Goal: Transaction & Acquisition: Purchase product/service

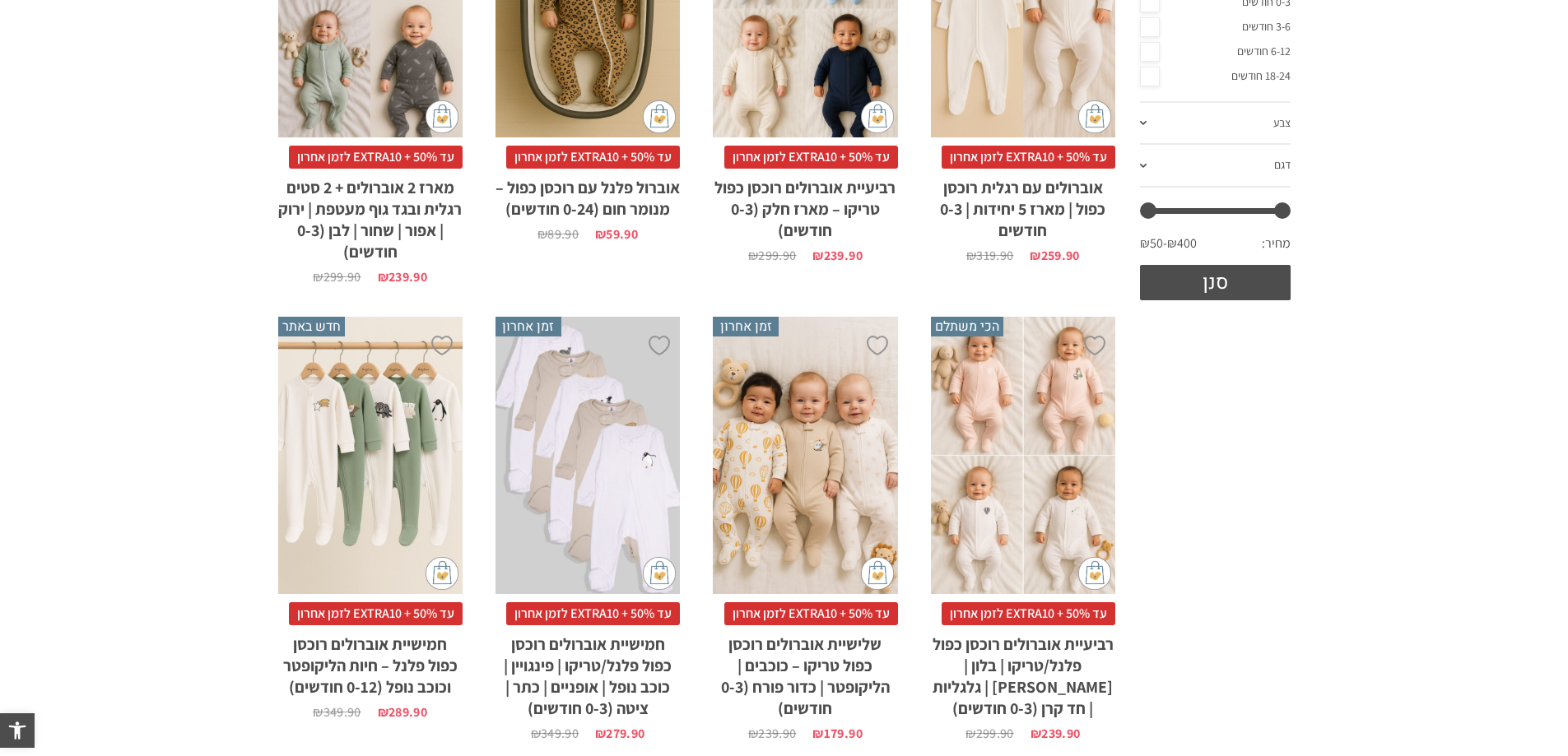
scroll to position [576, 0]
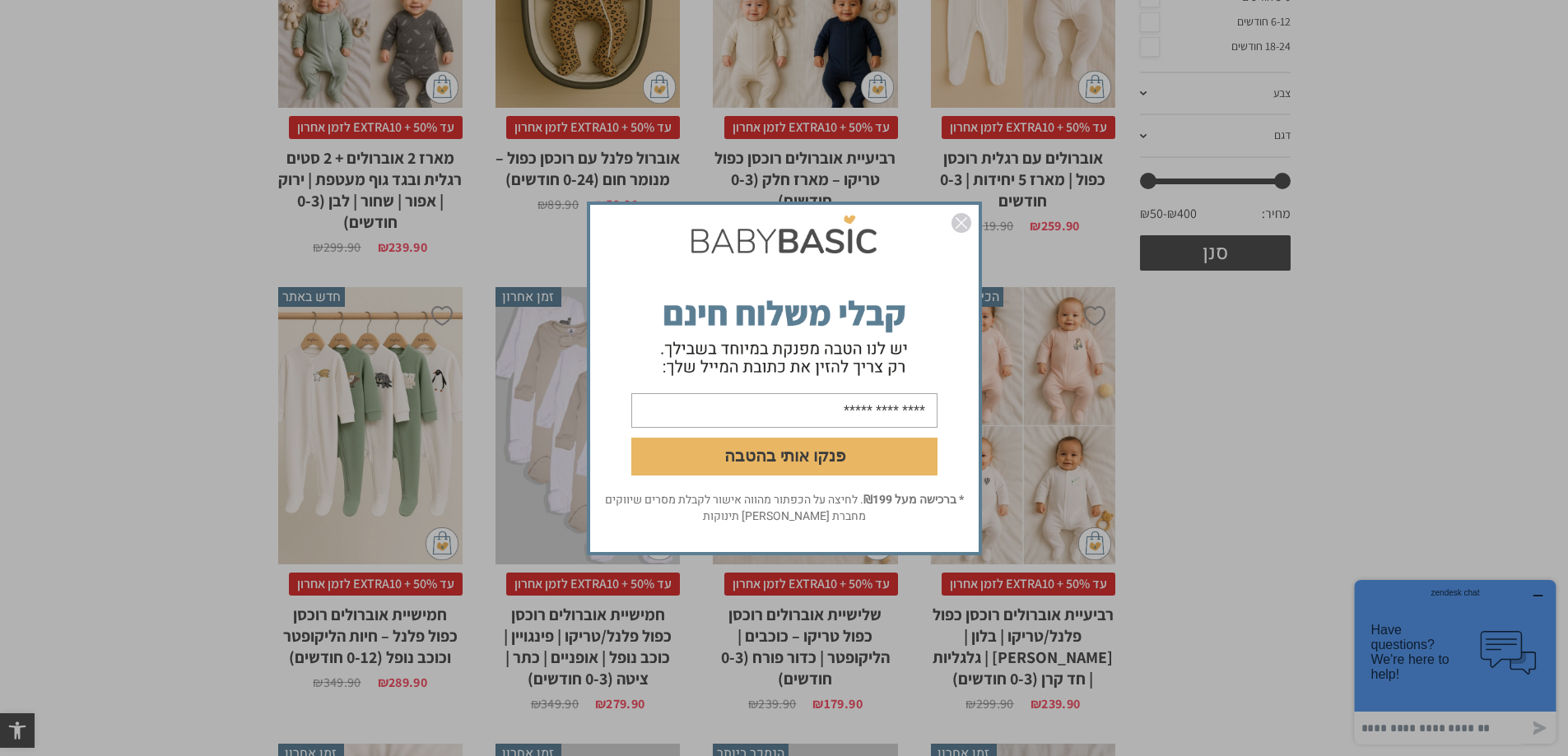
click at [957, 220] on img "סגור" at bounding box center [960, 222] width 19 height 19
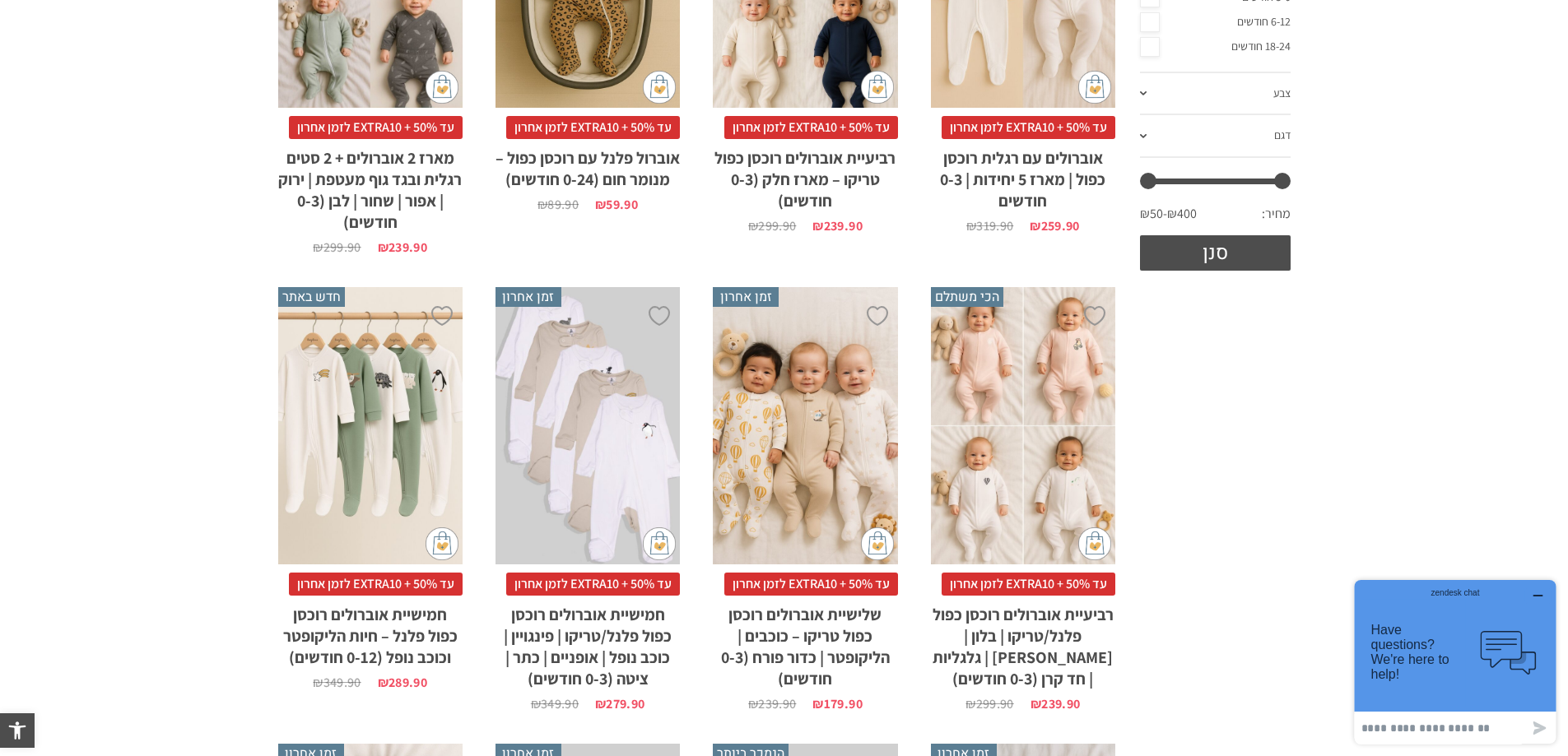
click at [352, 422] on div "x בחירת מידה 0-3m 3-6m 6-12m" at bounding box center [370, 425] width 184 height 277
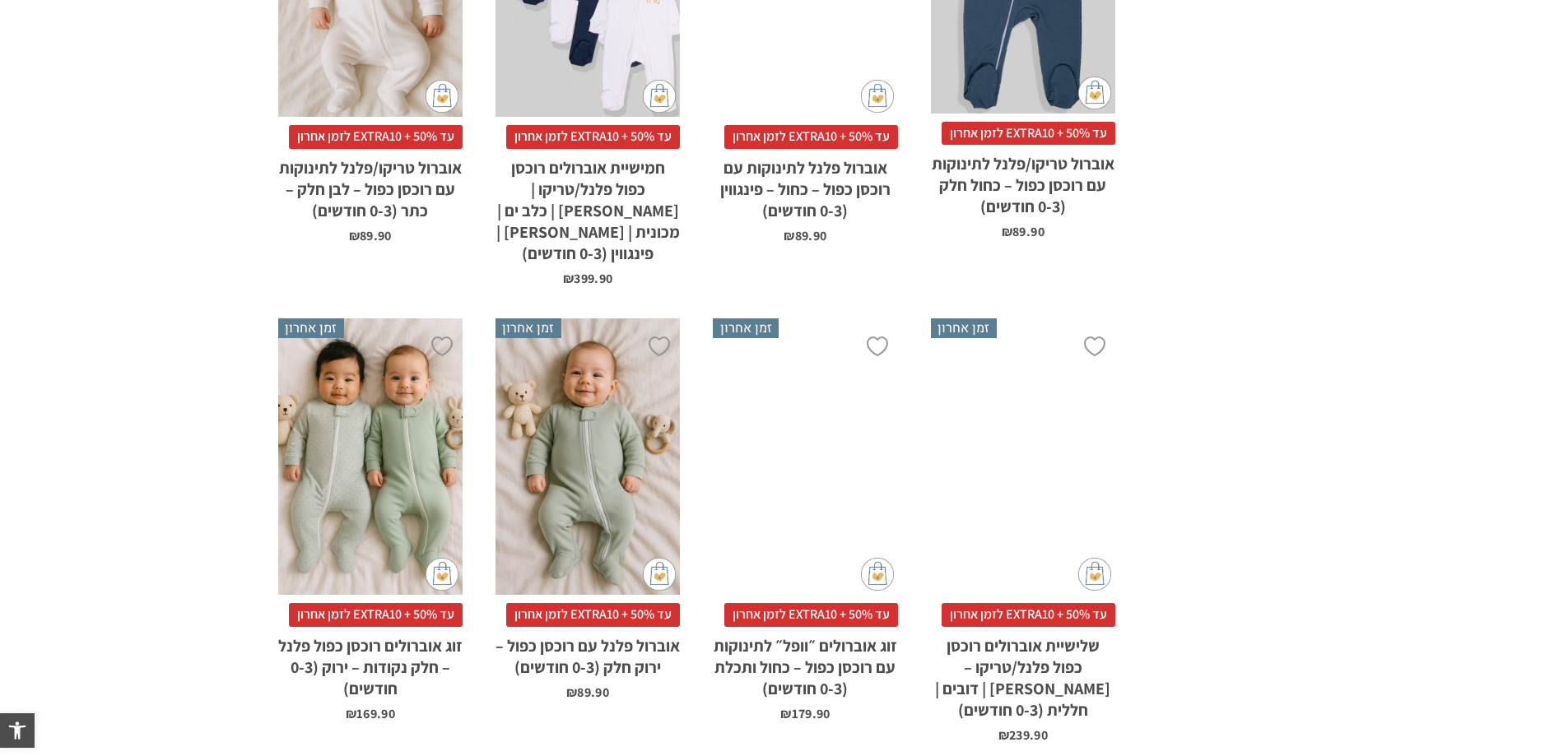
scroll to position [1989, 0]
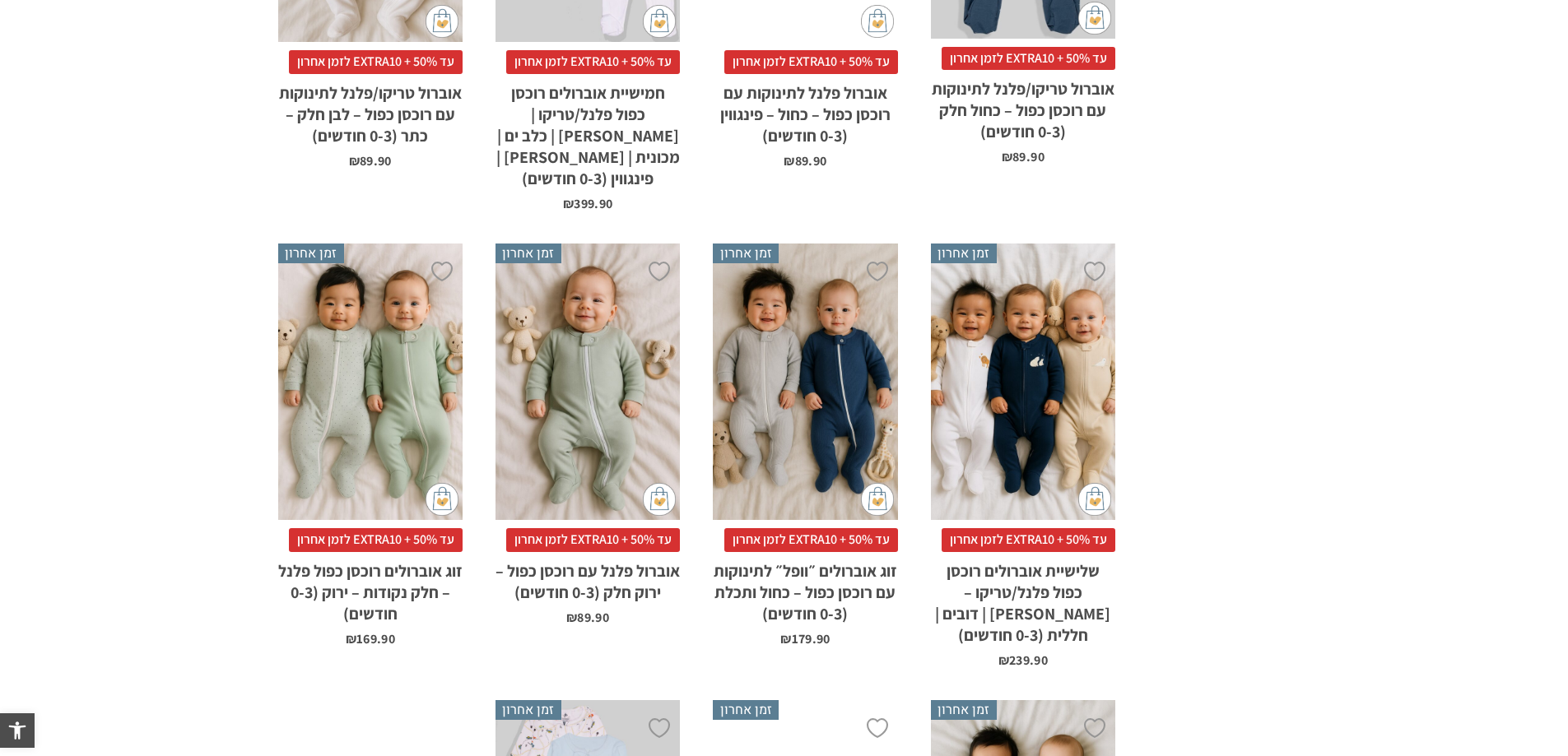
click at [1008, 363] on div "x בחירת סוג בד טריקו (עונת מעבר/קיץ) פלנל (חורף)" at bounding box center [1022, 382] width 184 height 277
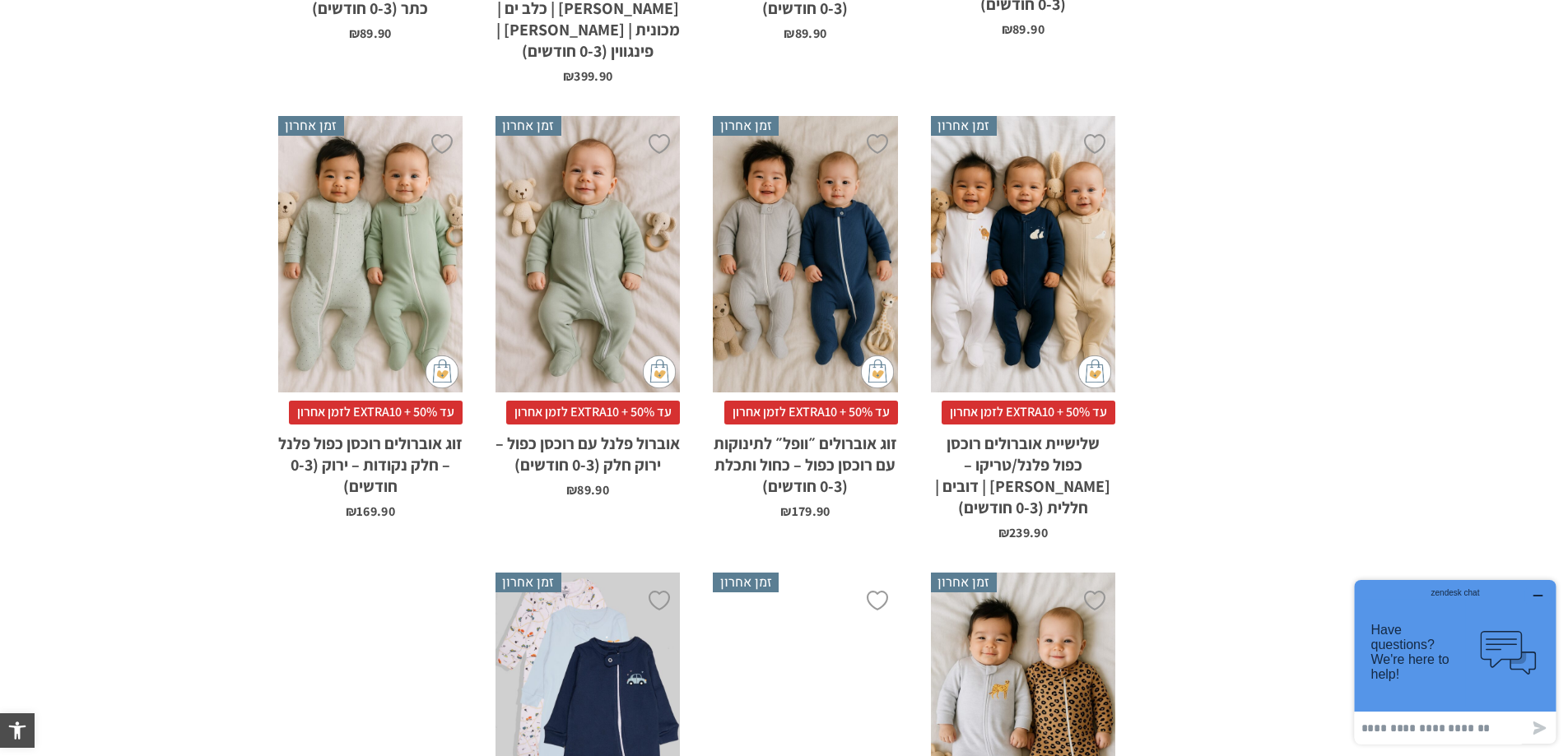
scroll to position [2318, 0]
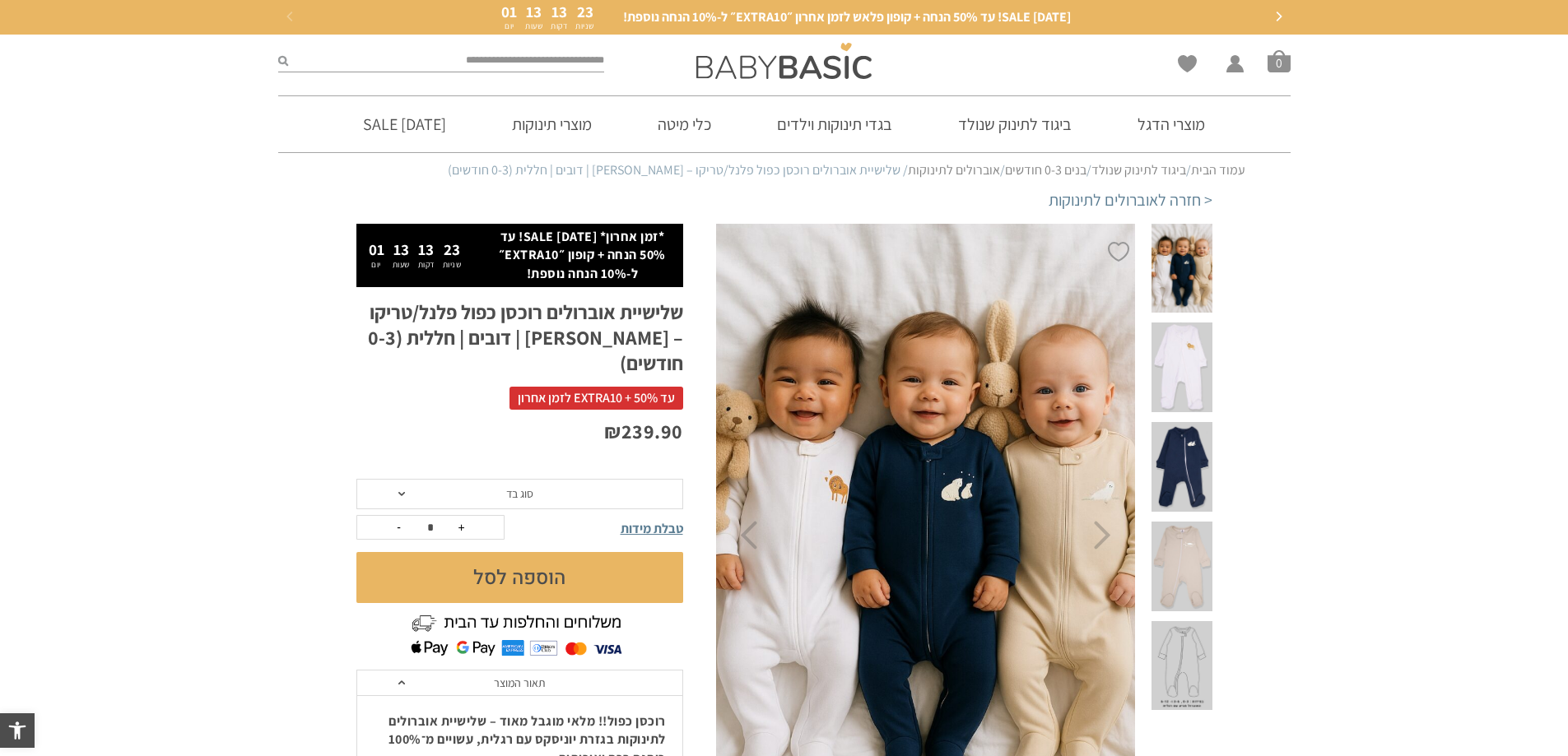
click at [748, 543] on icon "Previous" at bounding box center [748, 535] width 18 height 29
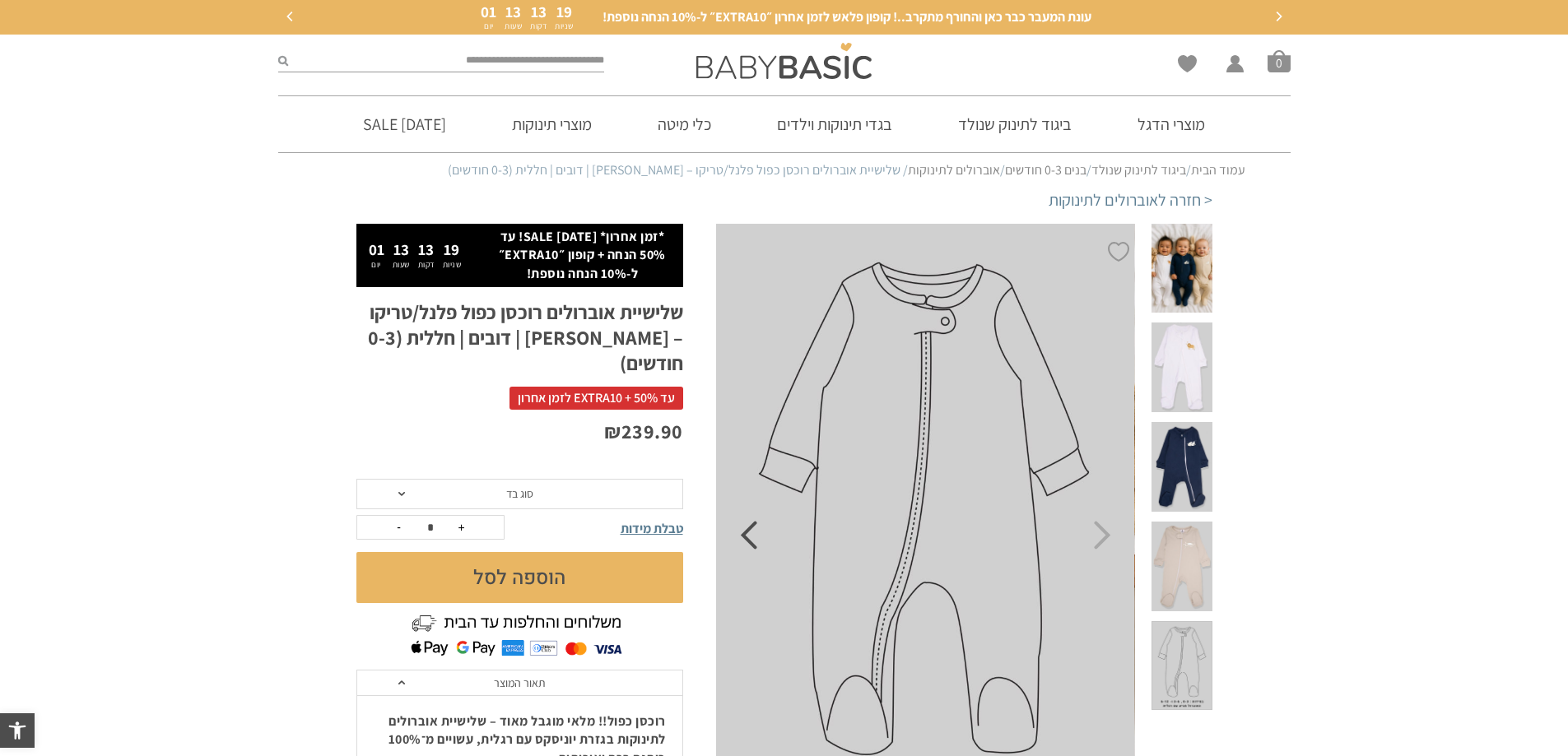
click at [748, 543] on icon "Previous" at bounding box center [748, 535] width 18 height 29
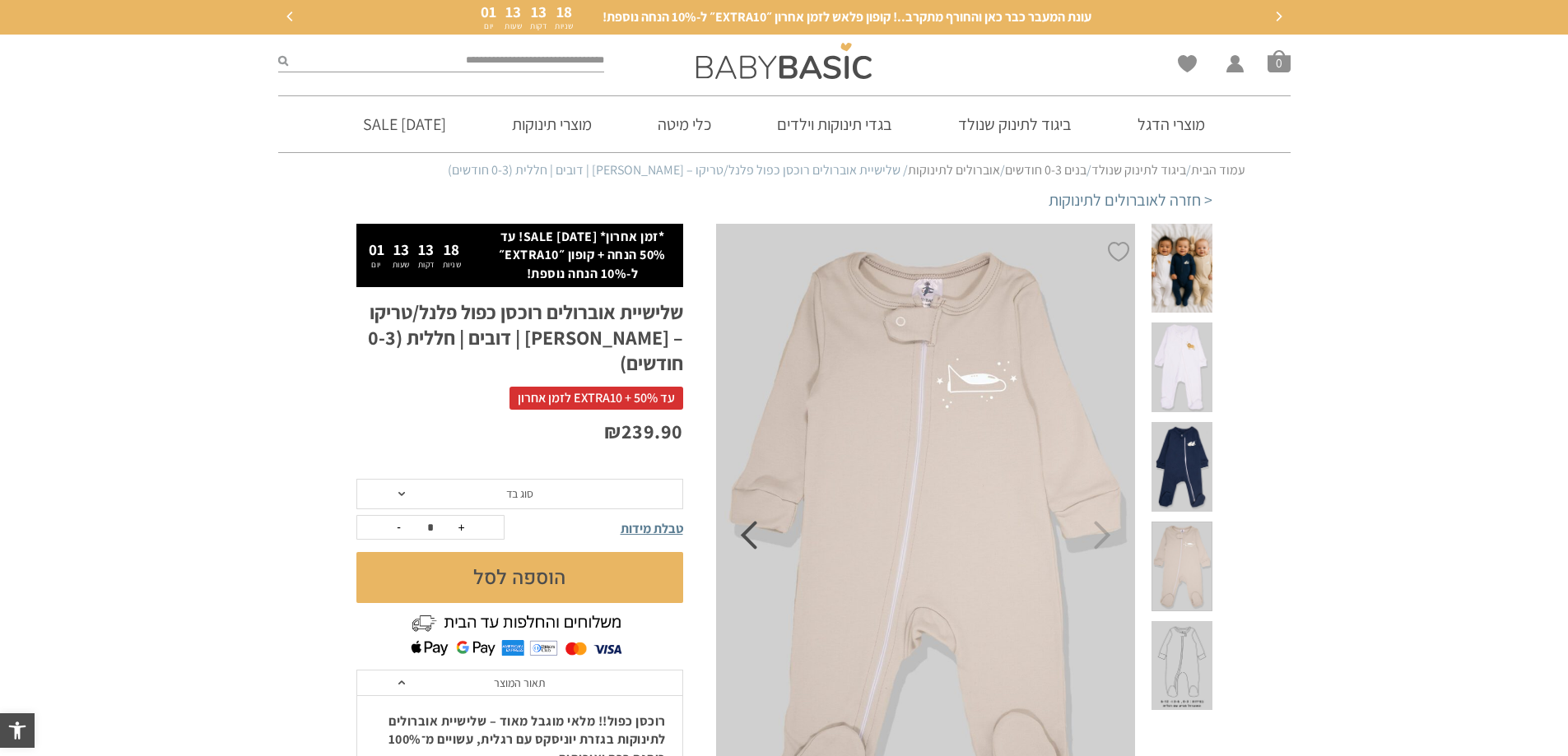
click at [748, 543] on icon "Previous" at bounding box center [748, 535] width 18 height 29
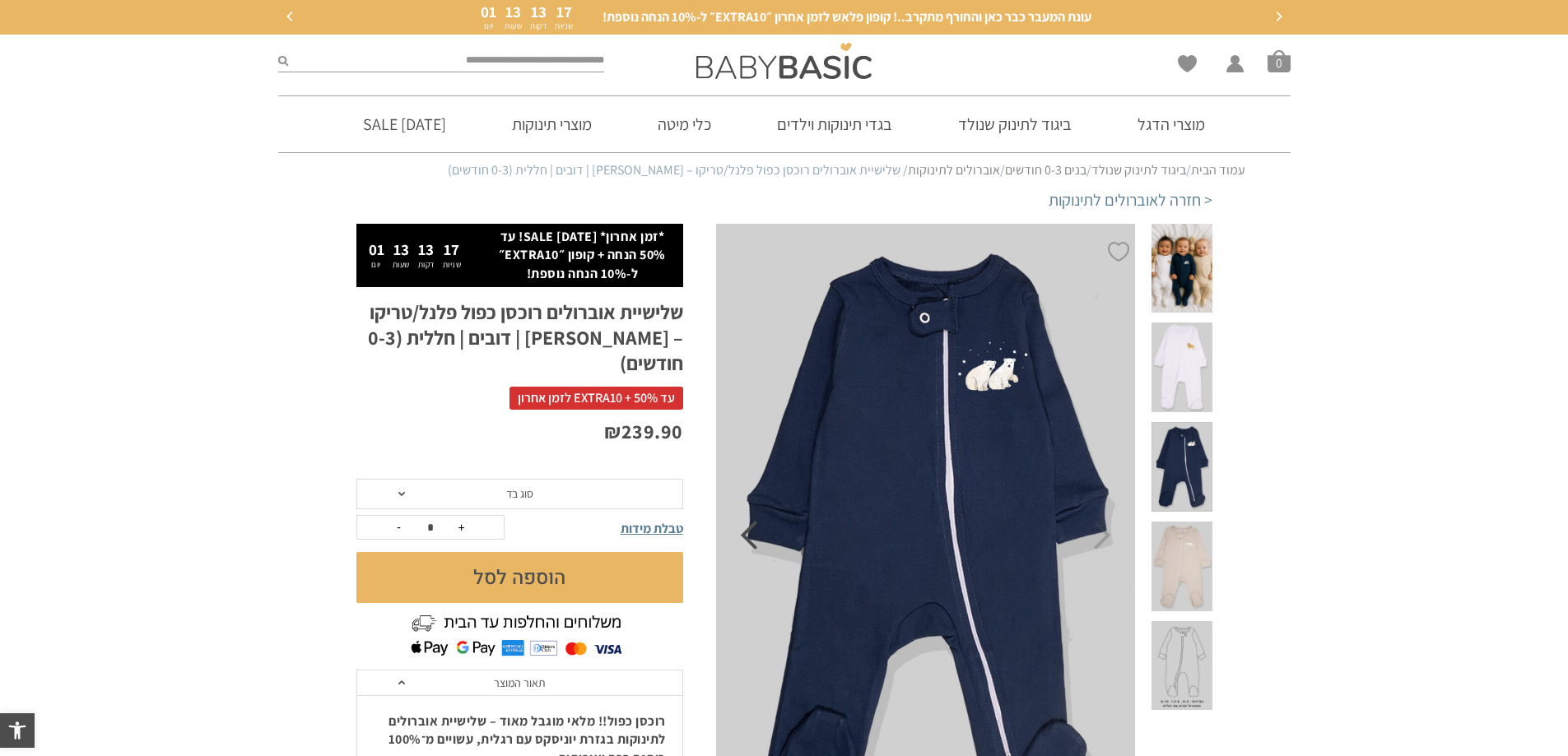
click at [748, 543] on icon "Previous" at bounding box center [748, 535] width 18 height 29
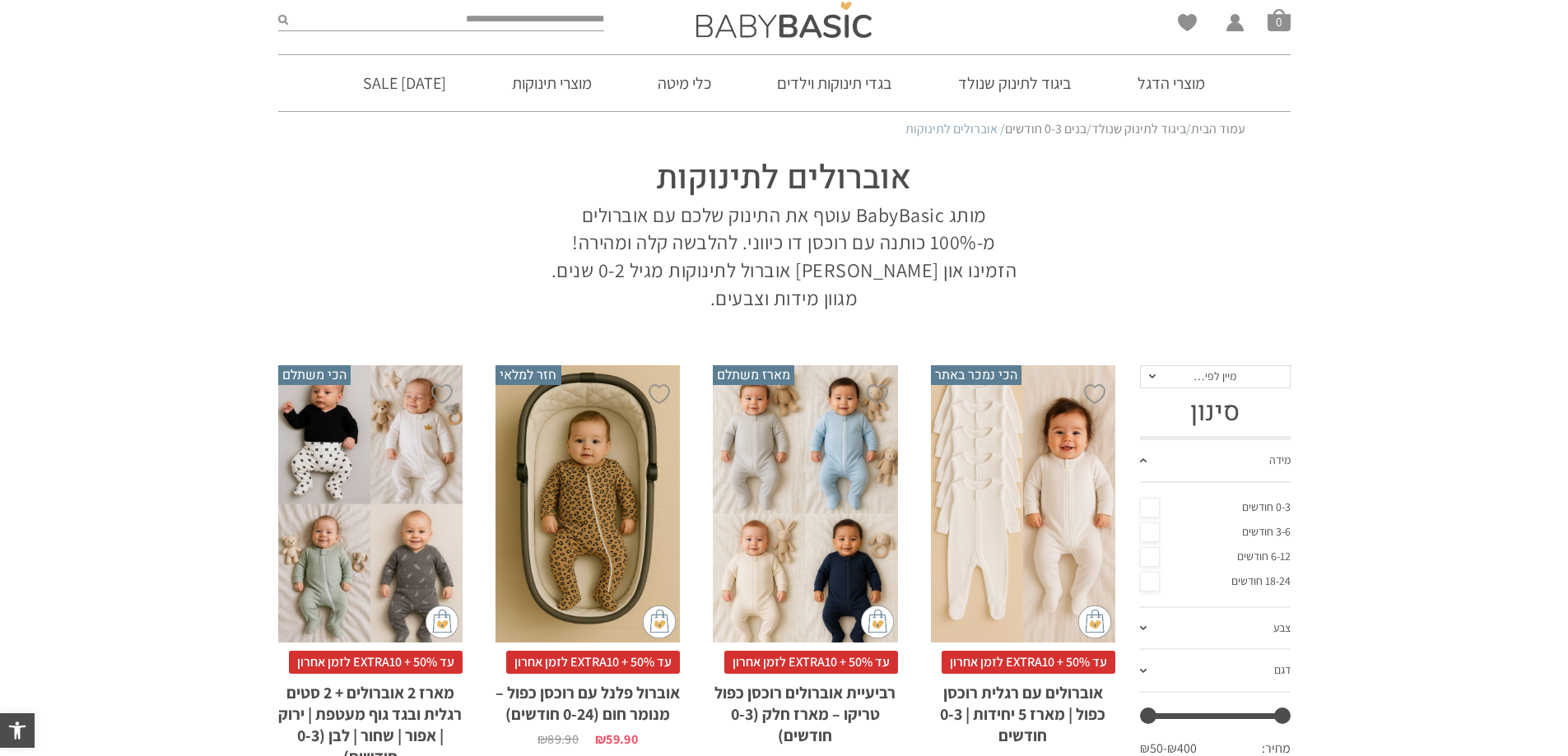
scroll to position [15, 0]
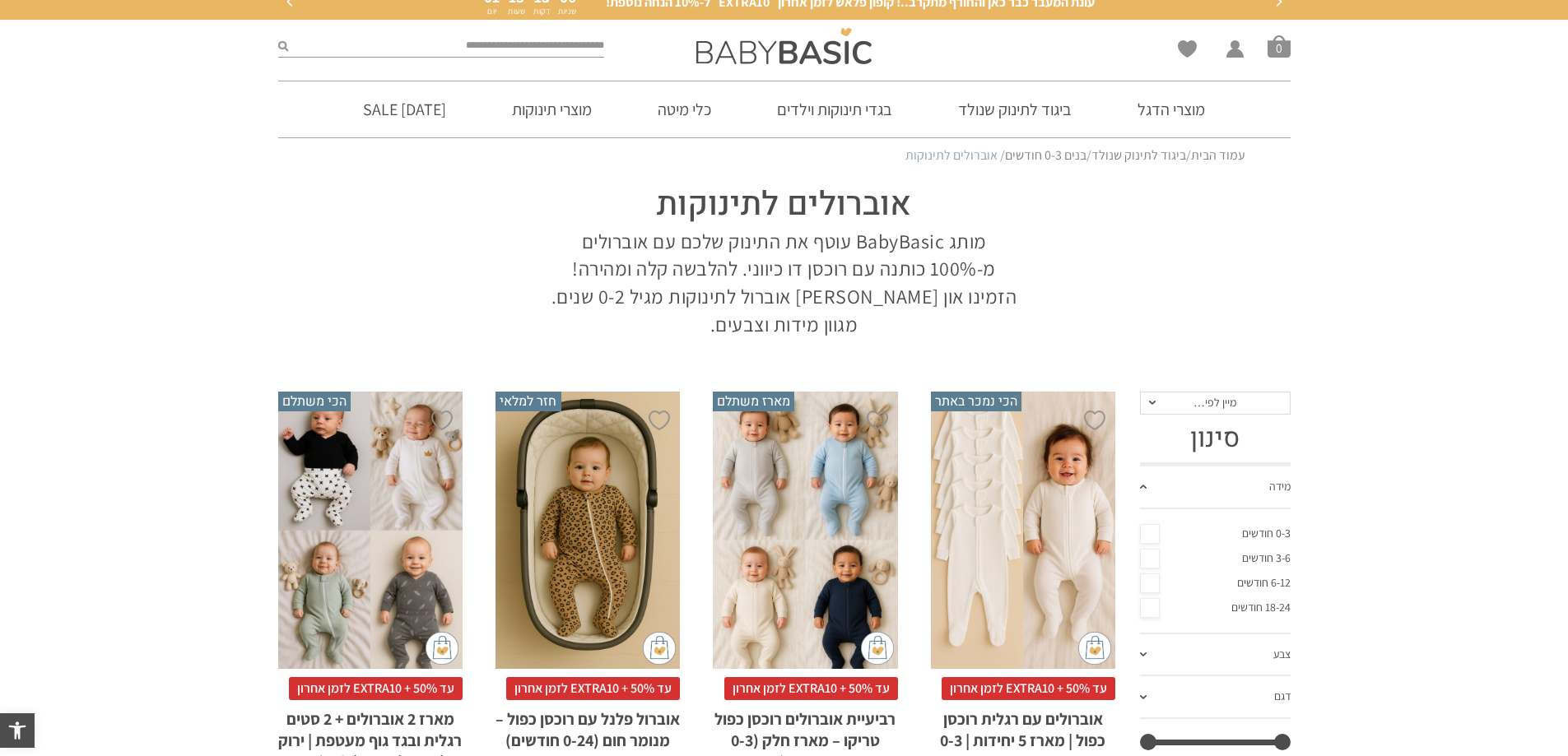
click at [598, 449] on div "x בחירת מידה 0-3m 3-6m 18-24m" at bounding box center [588, 530] width 184 height 277
